Goal: Information Seeking & Learning: Learn about a topic

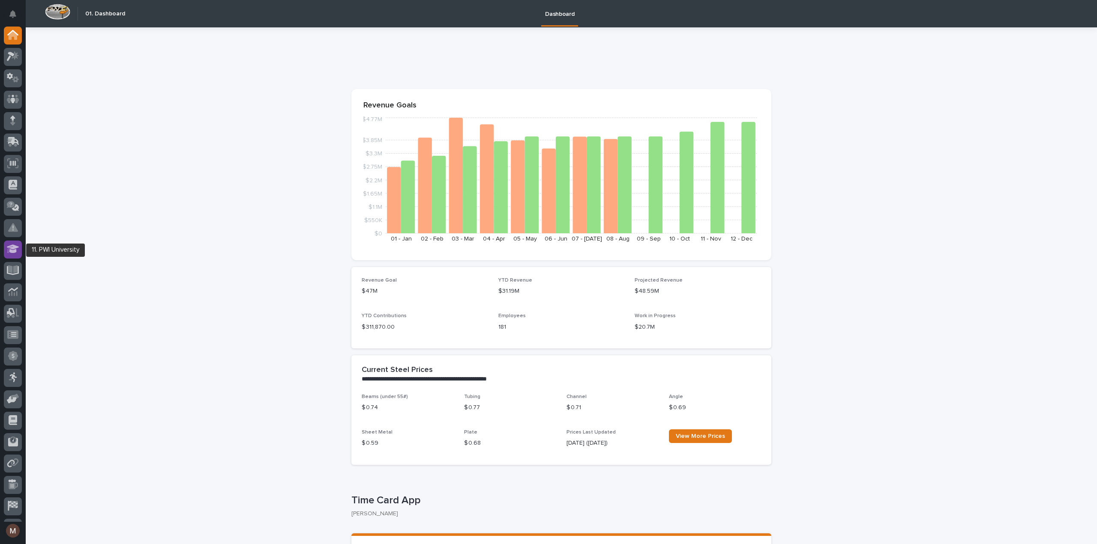
click at [9, 247] on icon at bounding box center [13, 249] width 12 height 9
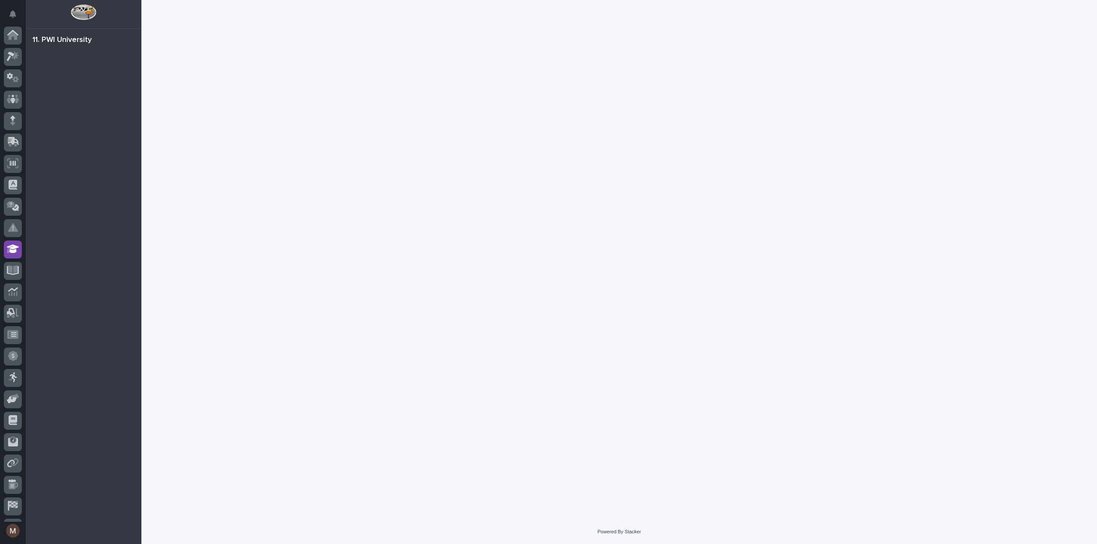
scroll to position [39, 0]
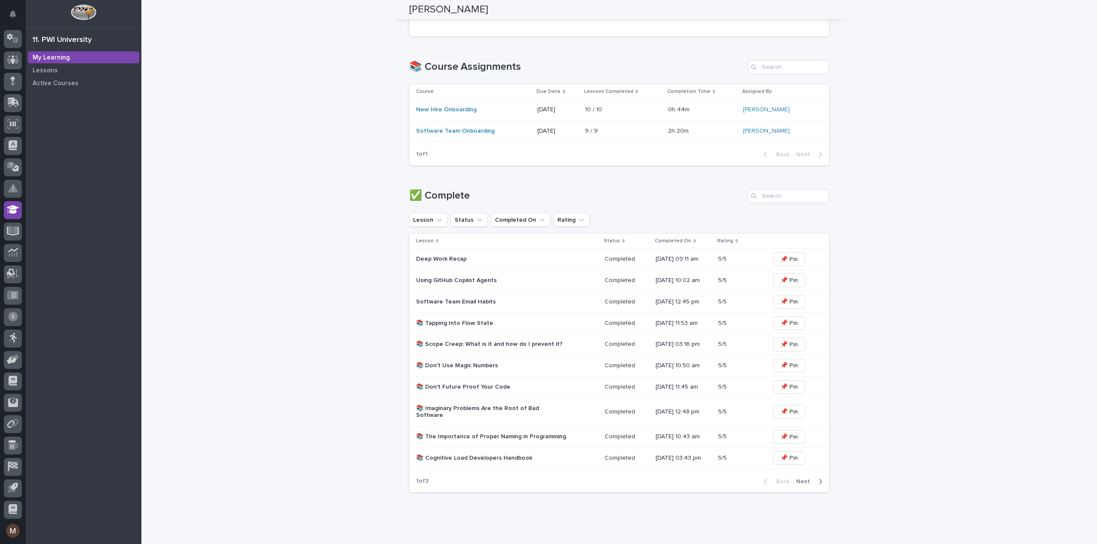
scroll to position [270, 0]
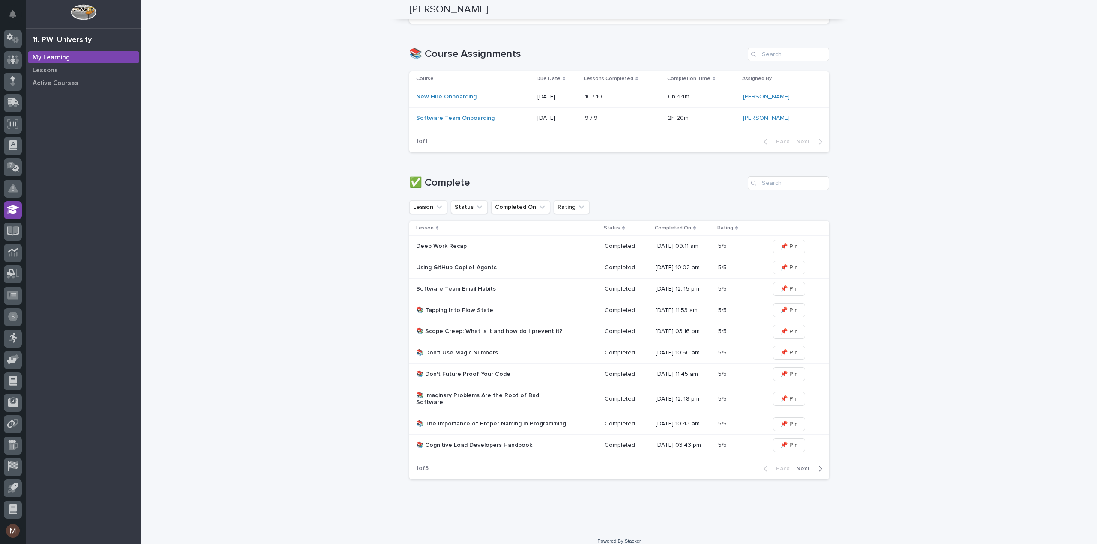
click at [815, 465] on div "button" at bounding box center [818, 469] width 7 height 8
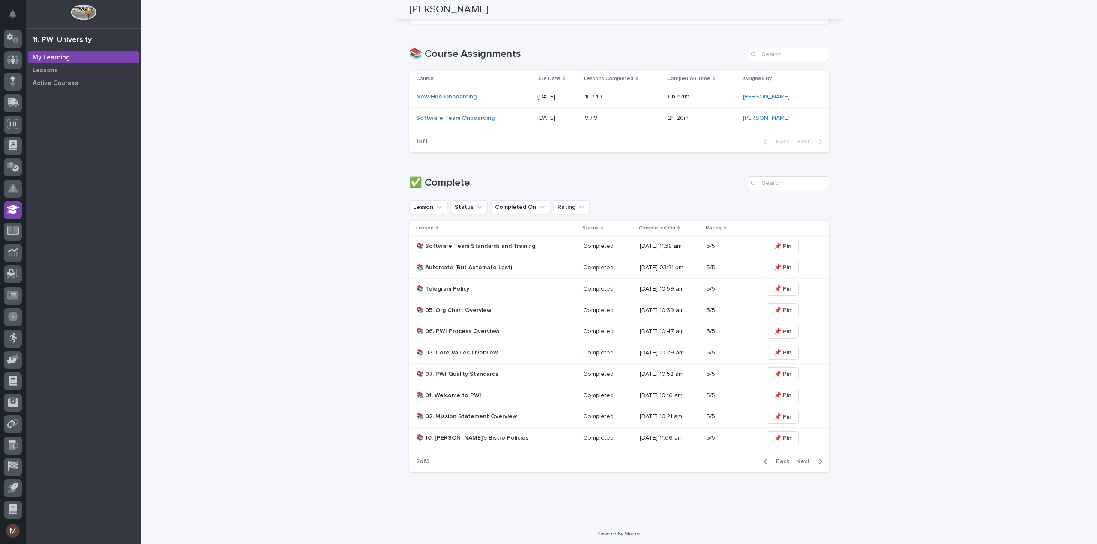
click at [818, 460] on icon "button" at bounding box center [820, 462] width 4 height 8
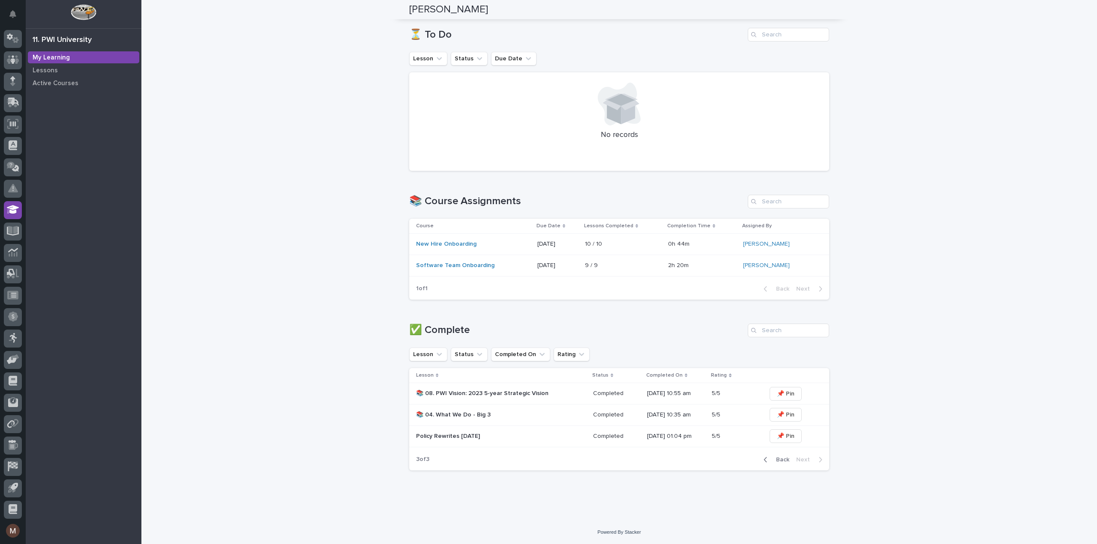
scroll to position [122, 0]
click at [777, 462] on span "Back" at bounding box center [780, 461] width 18 height 6
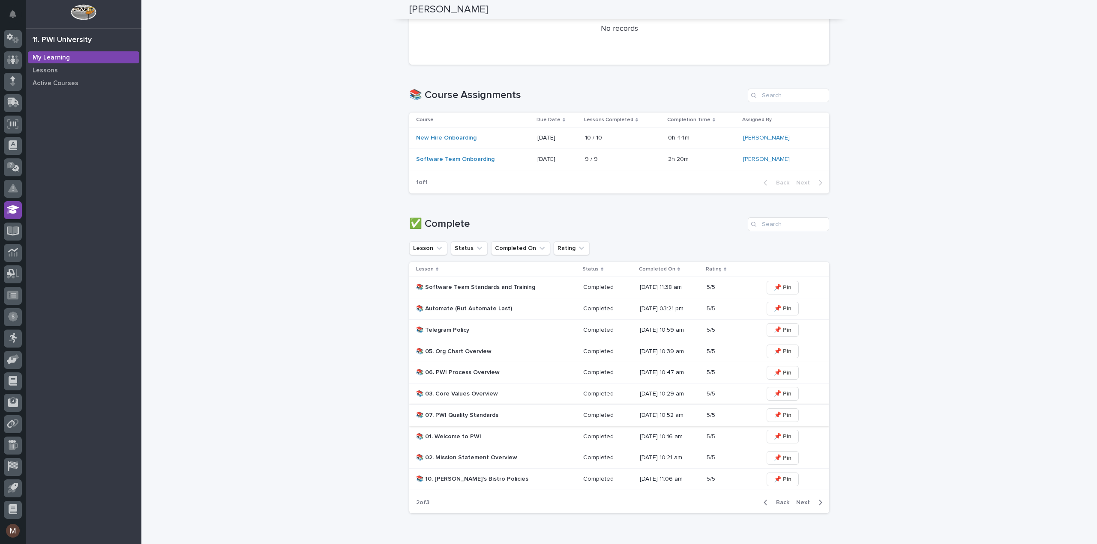
scroll to position [270, 0]
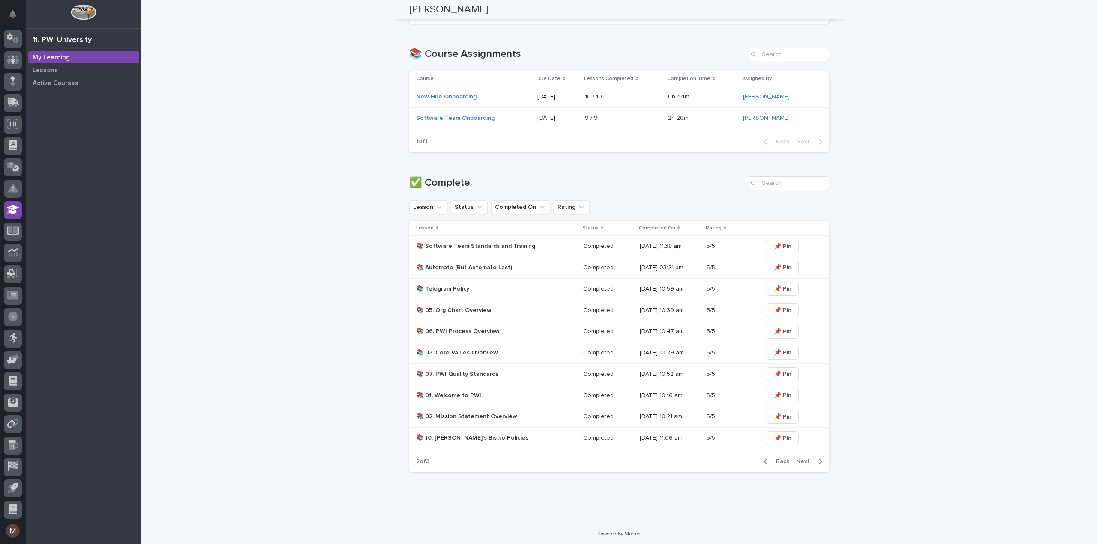
click at [484, 372] on p "📚 07. PWI Quality Standards" at bounding box center [491, 374] width 150 height 7
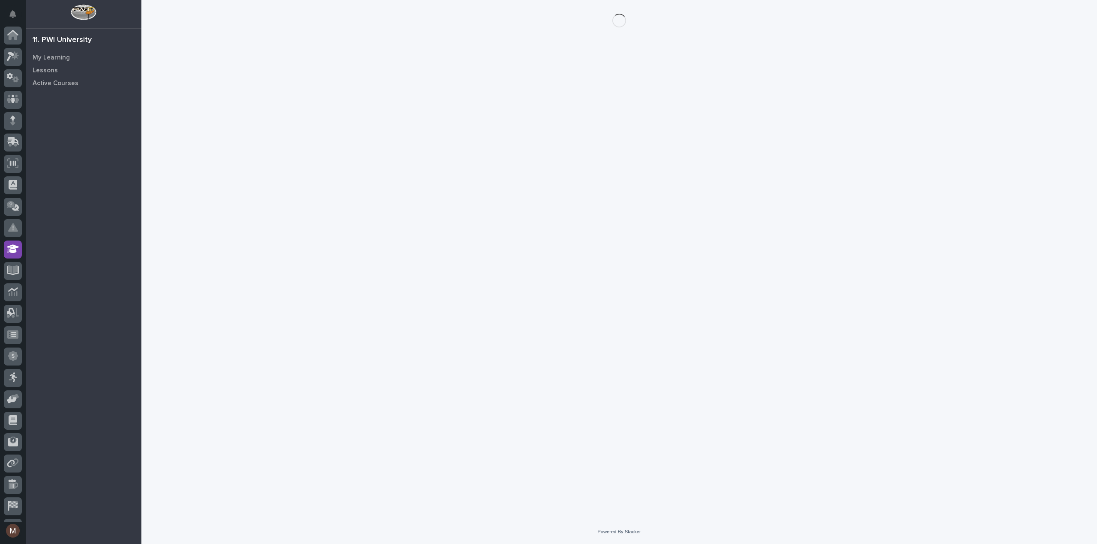
scroll to position [39, 0]
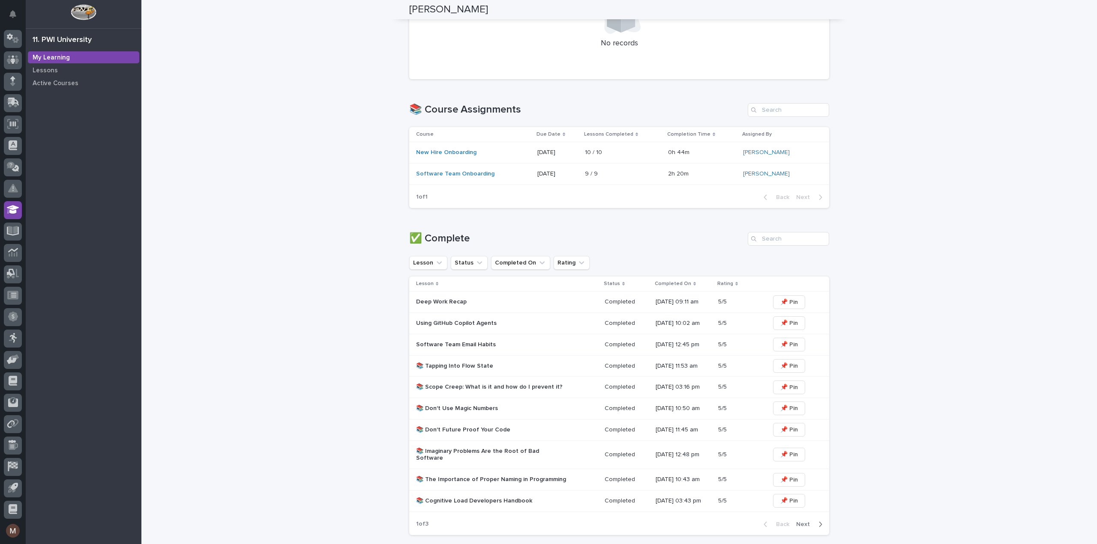
scroll to position [257, 0]
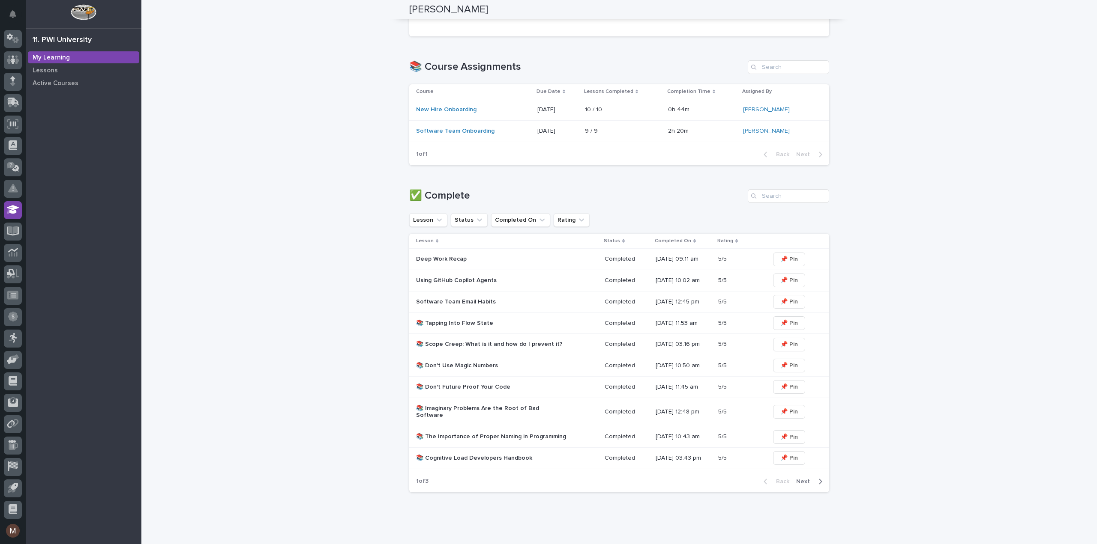
click at [440, 275] on div "Using GitHub Copilot Agents" at bounding box center [491, 279] width 150 height 9
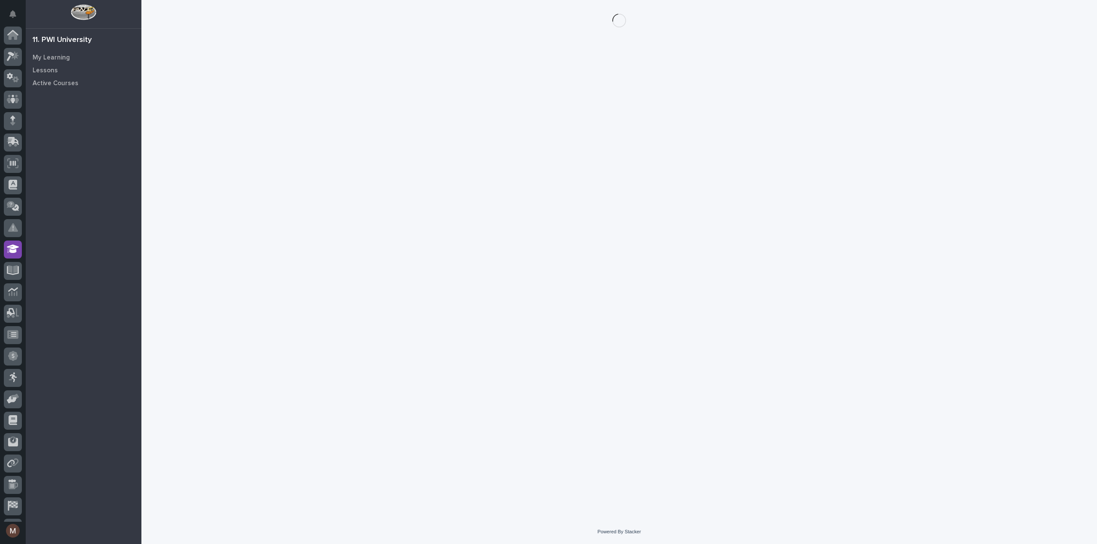
scroll to position [39, 0]
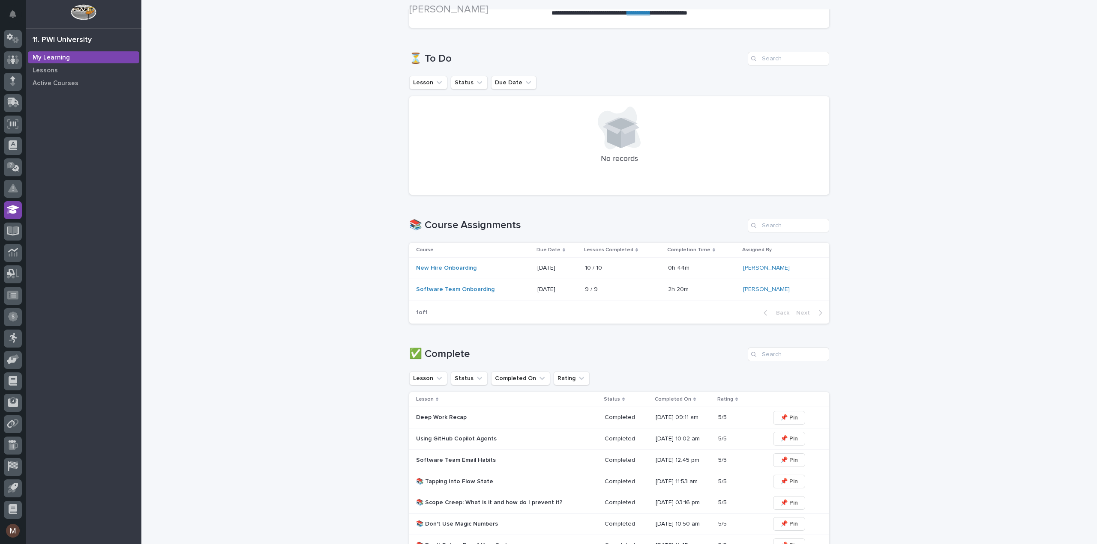
scroll to position [129, 0]
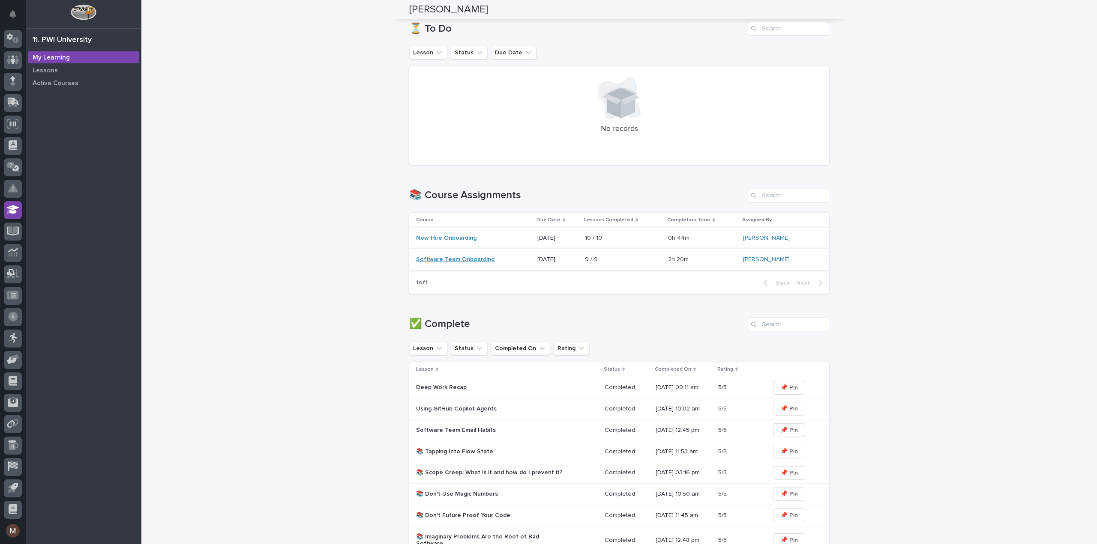
click at [476, 263] on link "Software Team Onboarding" at bounding box center [455, 259] width 78 height 7
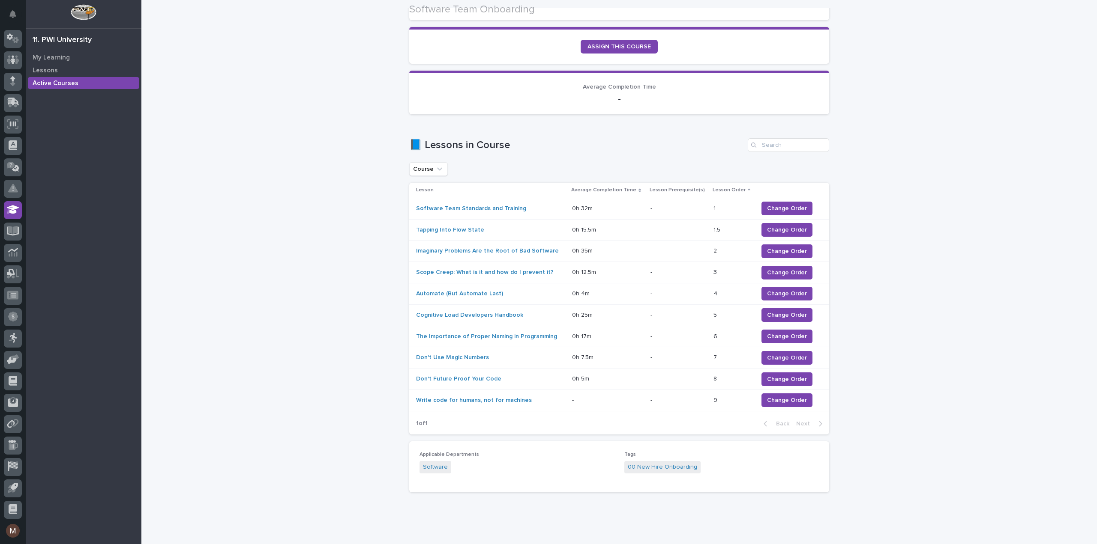
scroll to position [86, 0]
click at [469, 210] on link "Software Team Standards and Training" at bounding box center [471, 208] width 110 height 7
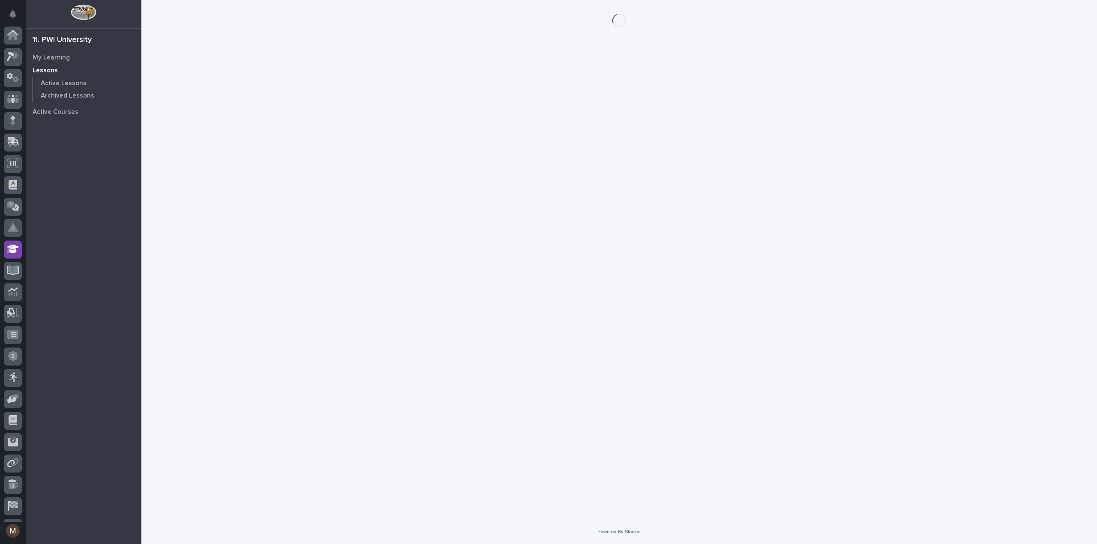
scroll to position [39, 0]
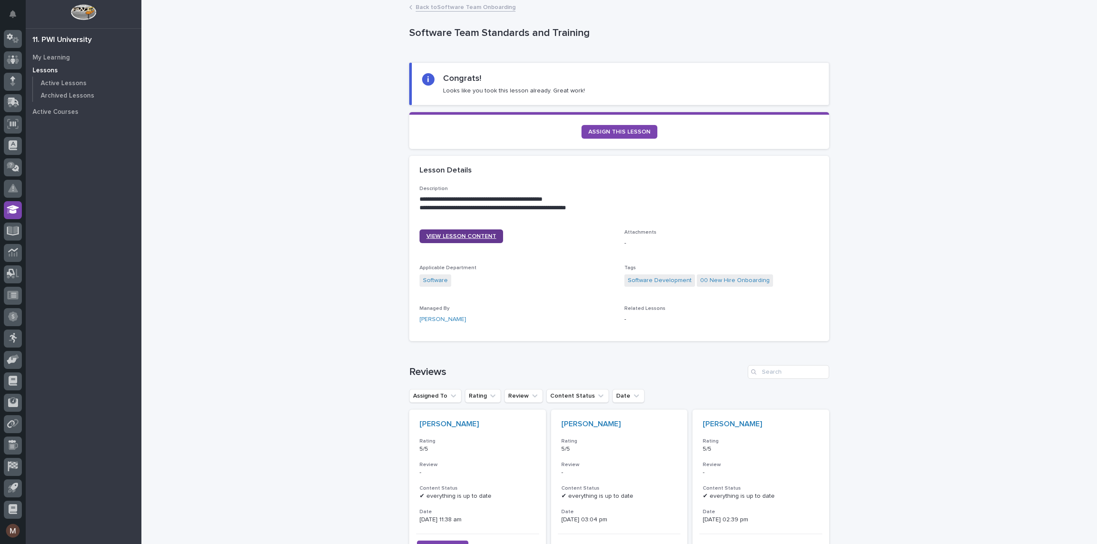
click at [466, 235] on span "VIEW LESSON CONTENT" at bounding box center [461, 236] width 70 height 6
